Goal: Transaction & Acquisition: Purchase product/service

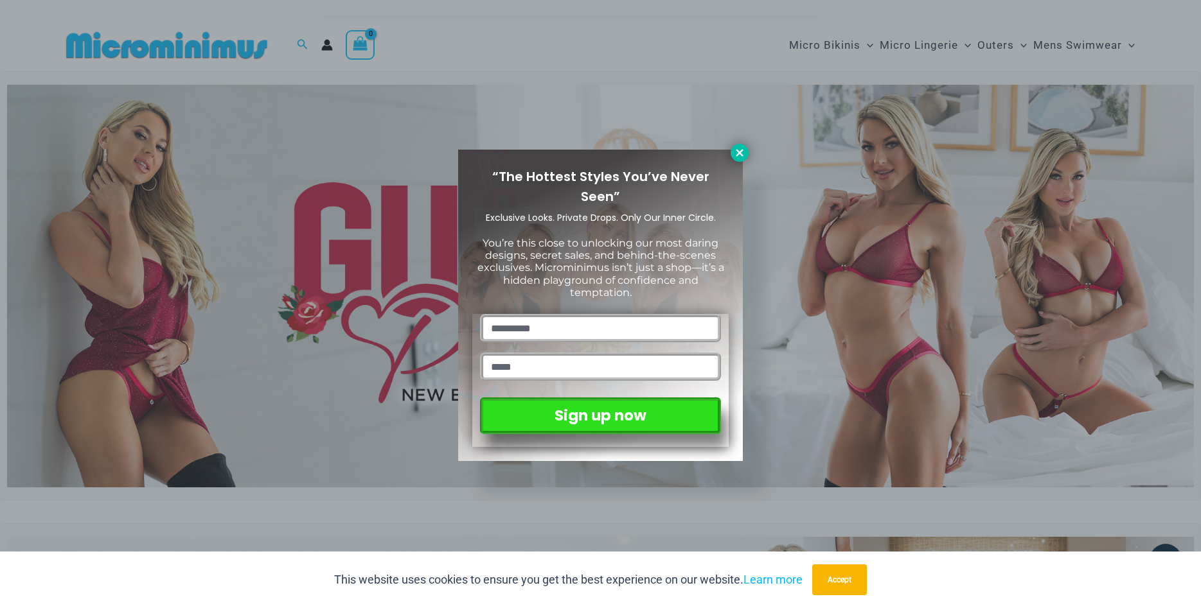
click at [743, 155] on icon at bounding box center [739, 152] width 7 height 7
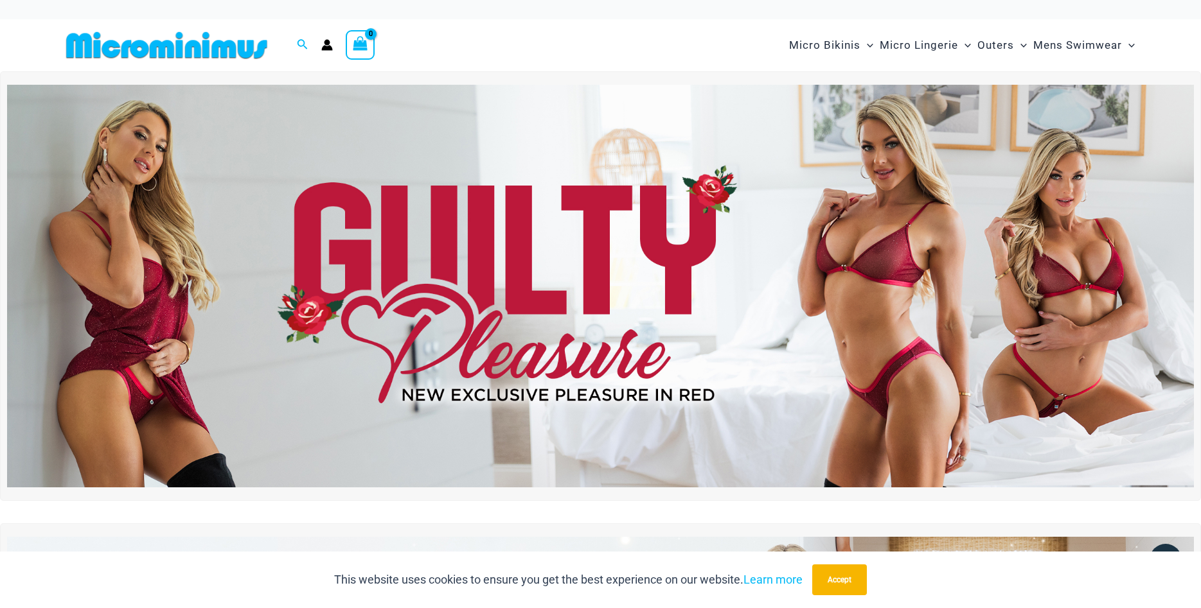
click at [676, 256] on img at bounding box center [600, 287] width 1187 height 404
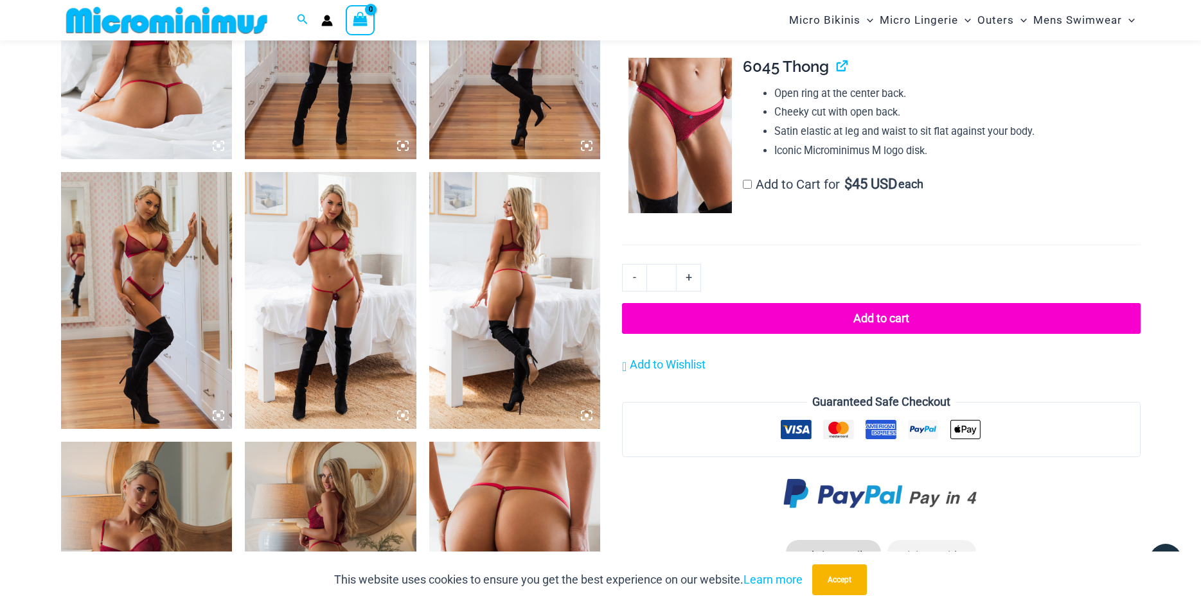
scroll to position [775, 0]
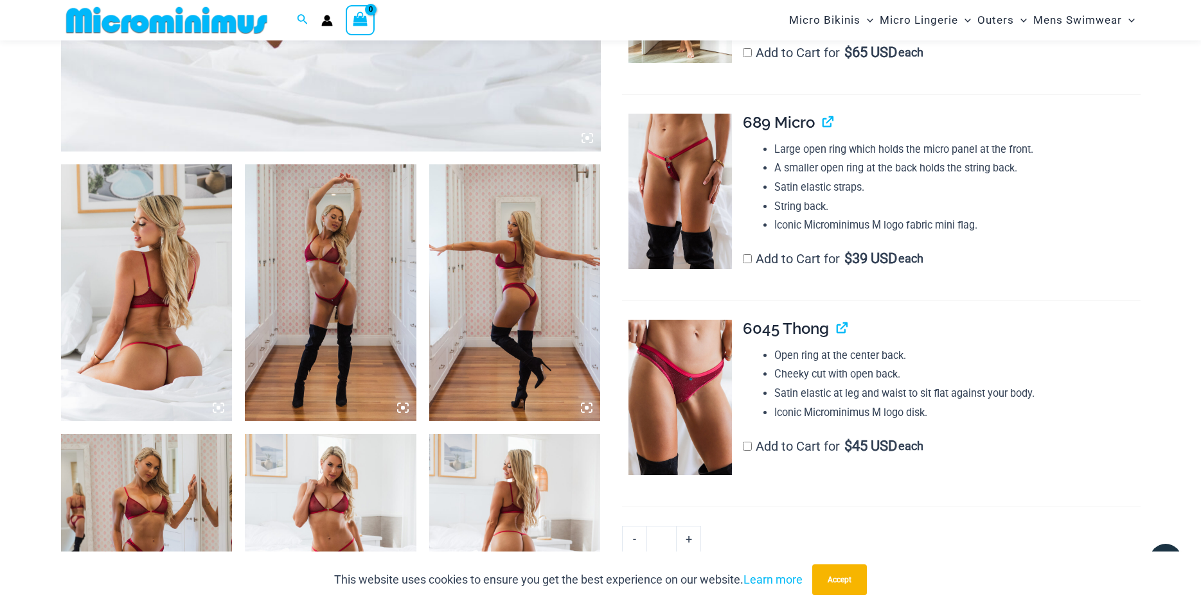
click at [328, 262] on img at bounding box center [331, 292] width 172 height 257
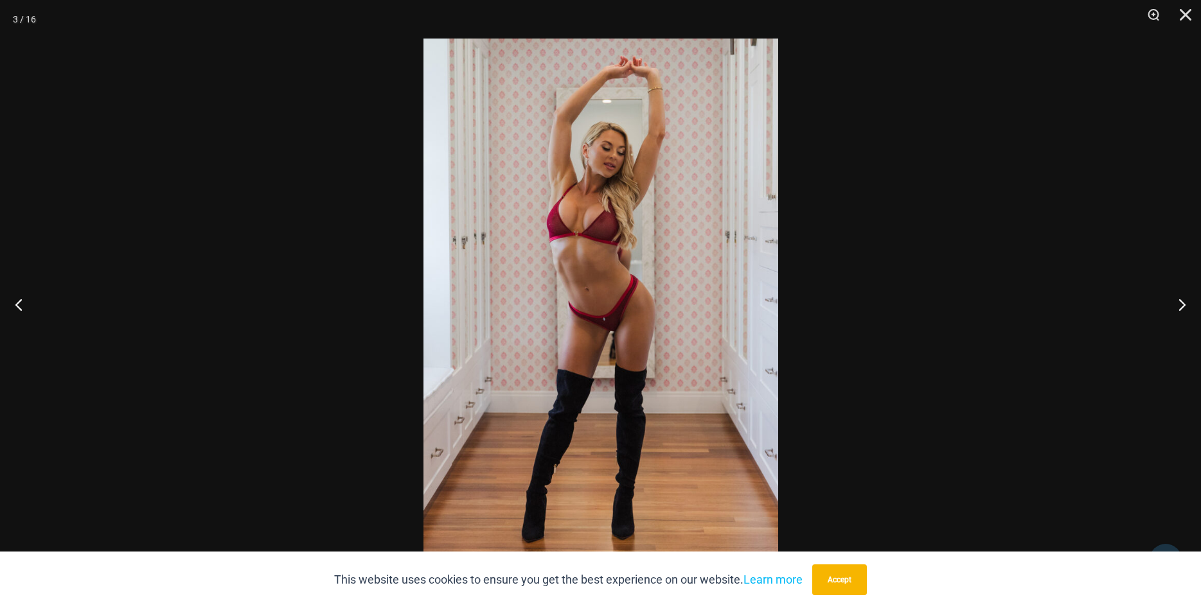
click at [325, 265] on div at bounding box center [600, 304] width 1201 height 608
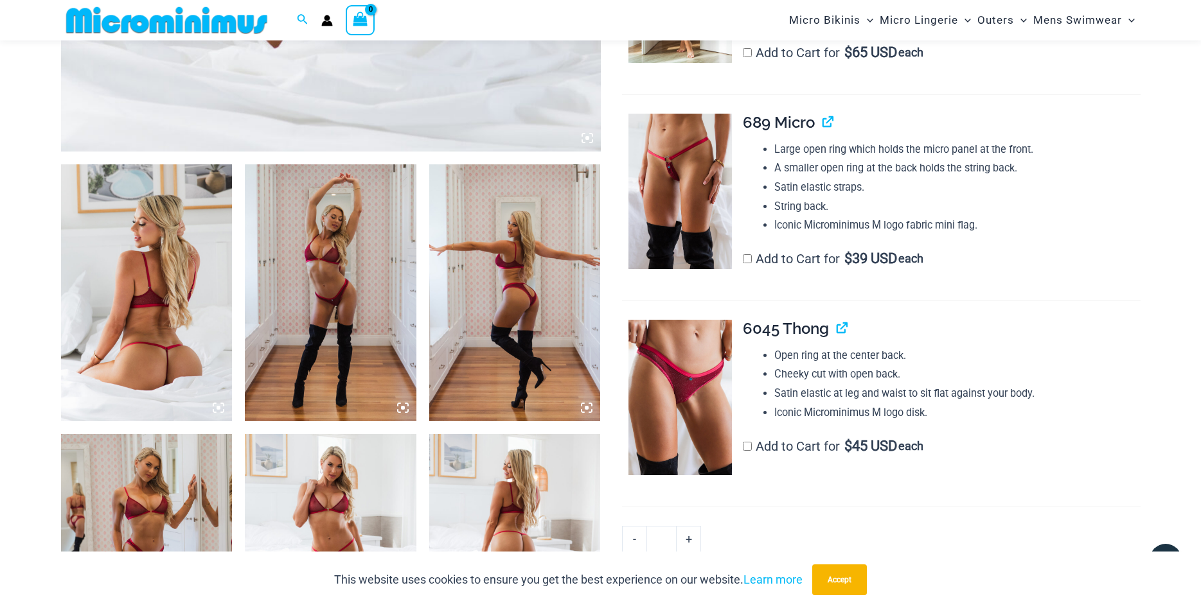
click at [253, 4] on div at bounding box center [172, 20] width 223 height 40
